Goal: Find specific fact: Find specific page/section

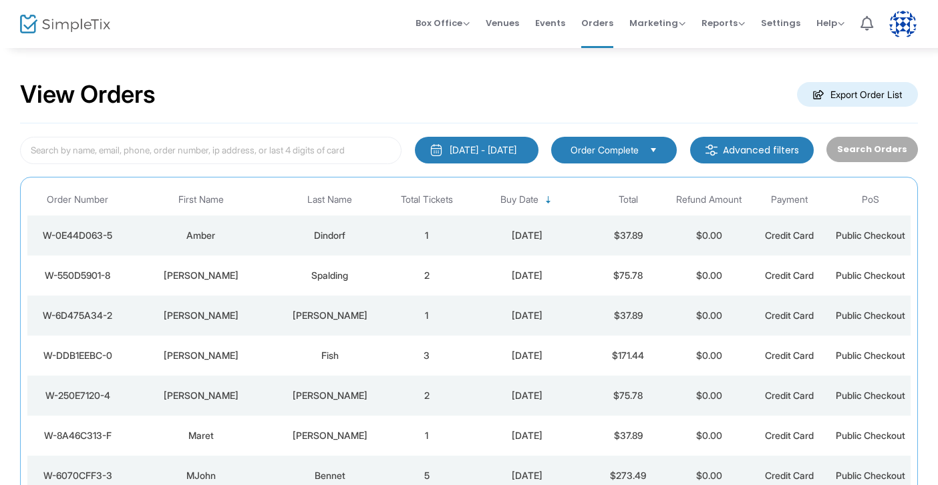
click at [295, 233] on div "Dindorf" at bounding box center [329, 235] width 106 height 13
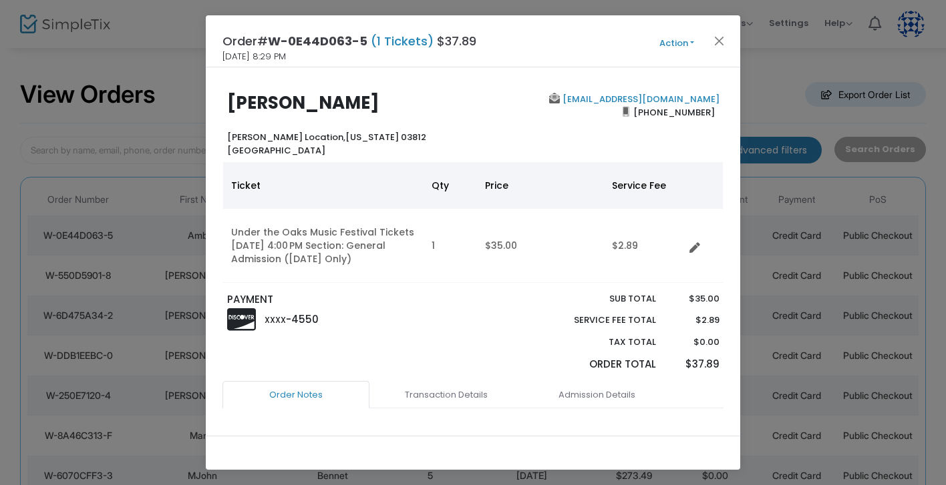
click at [285, 106] on b "Amber Dindorf" at bounding box center [303, 103] width 152 height 24
copy b "Amber Dindorf"
